Goal: Find specific page/section: Find specific page/section

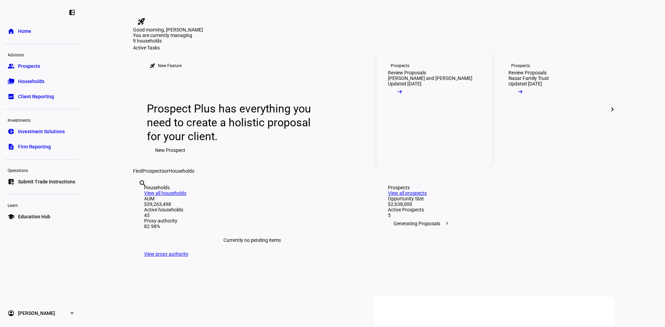
click at [403, 95] on mat-icon "arrow_right_alt" at bounding box center [399, 91] width 7 height 7
